Goal: Navigation & Orientation: Find specific page/section

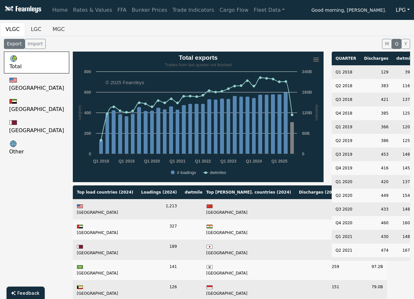
click at [267, 32] on ul "VLGC LGC MGC" at bounding box center [207, 30] width 414 height 14
click at [56, 11] on link "Home" at bounding box center [60, 10] width 21 height 13
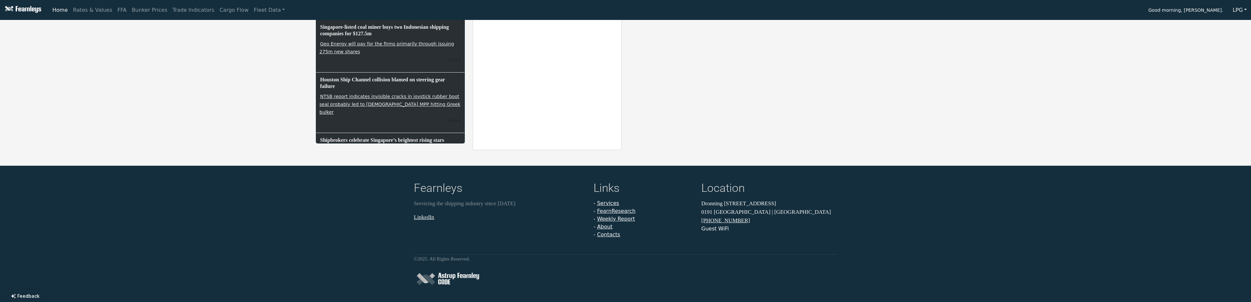
scroll to position [176, 0]
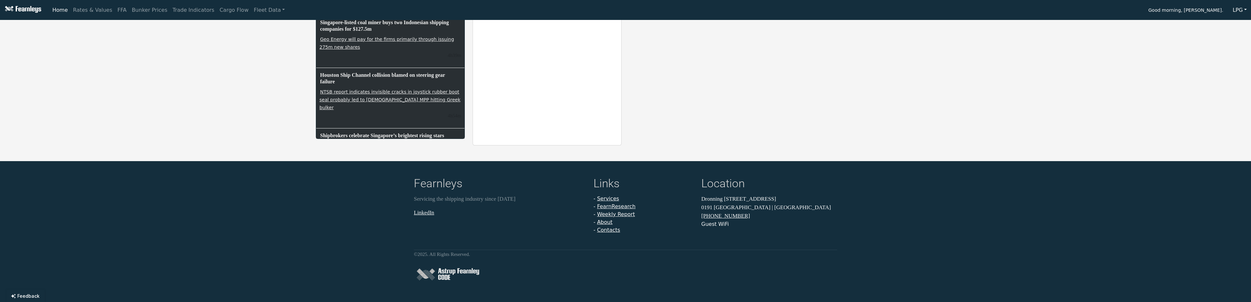
click at [414, 186] on h4 "Location" at bounding box center [769, 184] width 136 height 15
drag, startPoint x: 726, startPoint y: 186, endPoint x: 703, endPoint y: 191, distance: 23.1
click at [414, 191] on h4 "Location" at bounding box center [769, 184] width 136 height 15
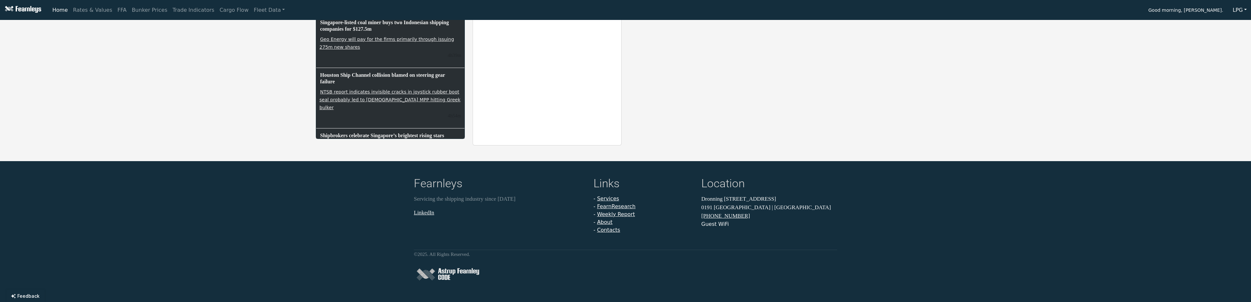
click at [414, 179] on div "Links - Services - FearnResearch - Weekly Report - About - Contacts" at bounding box center [644, 205] width 108 height 57
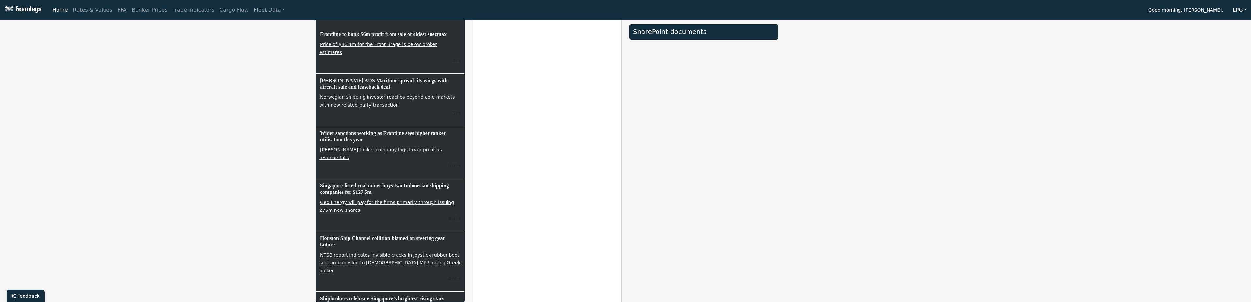
scroll to position [0, 0]
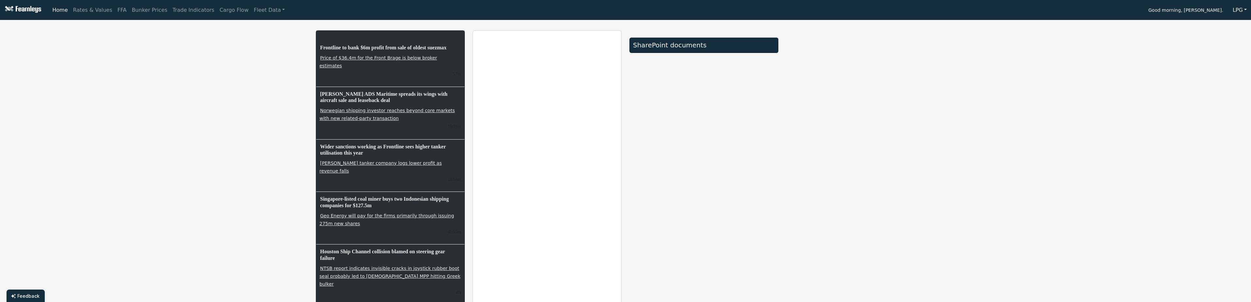
click at [414, 99] on div at bounding box center [860, 175] width 157 height 291
